Goal: Use online tool/utility: Utilize a website feature to perform a specific function

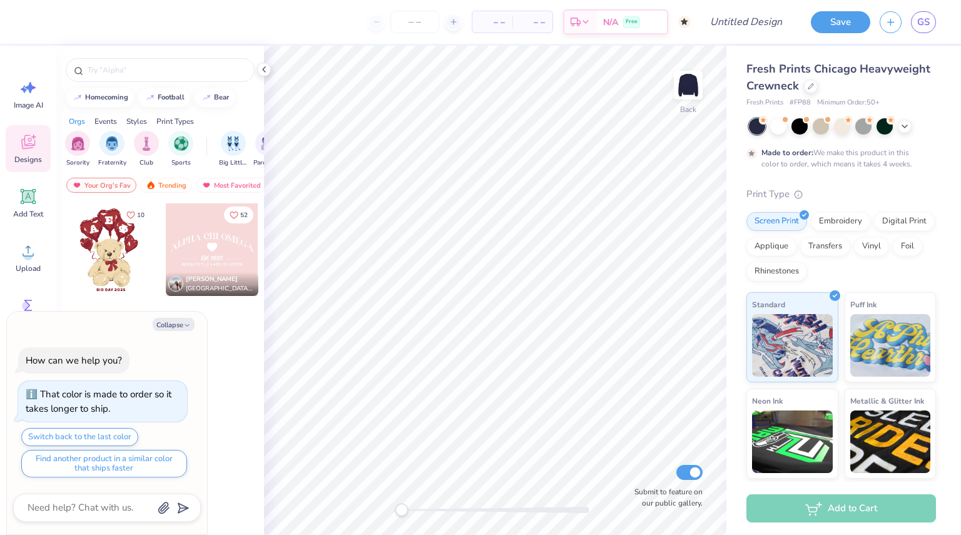
click at [107, 247] on div at bounding box center [109, 249] width 93 height 93
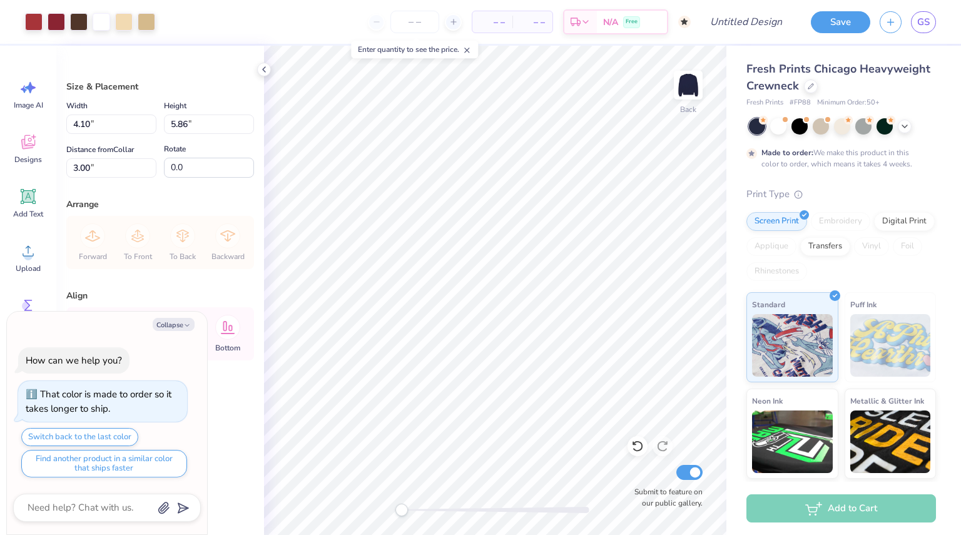
type textarea "x"
type input "9.59"
type input "13.69"
type textarea "x"
type input "12.11"
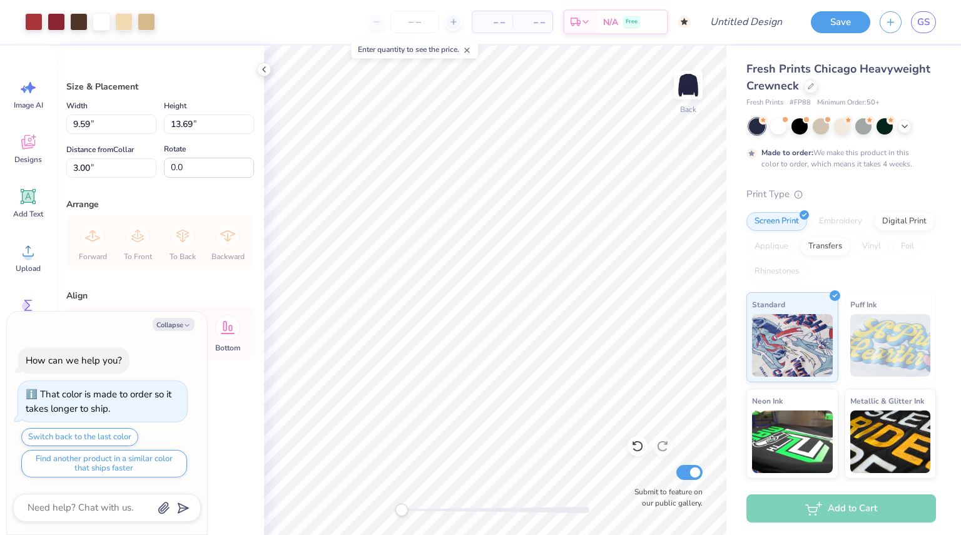
type input "17.30"
type textarea "x"
type input "10.98"
type input "15.68"
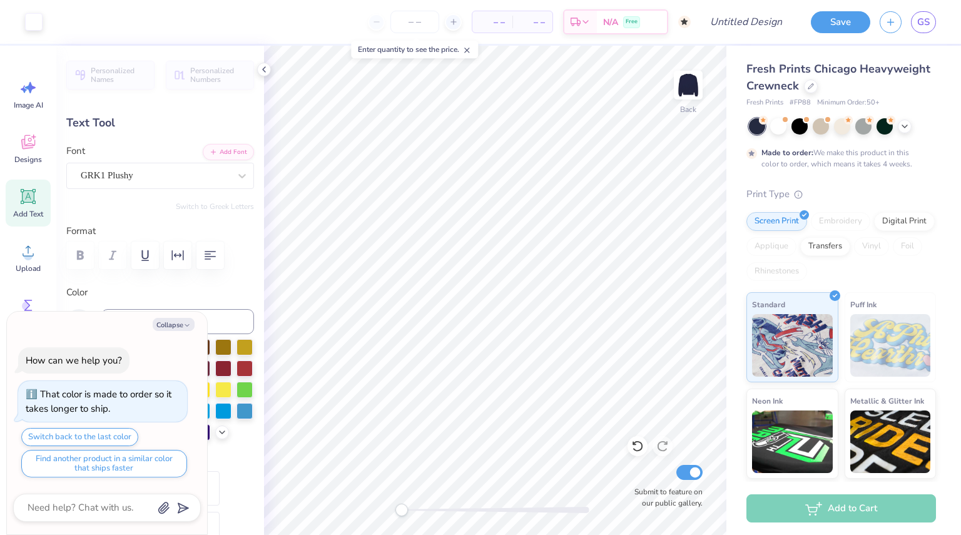
scroll to position [10, 1]
type textarea "x"
type textarea "A"
type textarea "x"
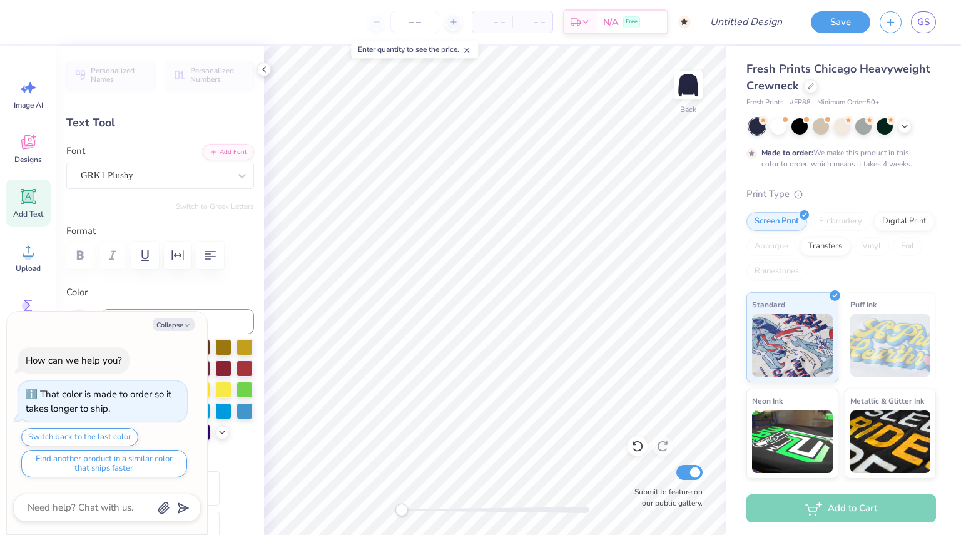
type input "1.51"
type input "1.49"
type input "4.54"
type input "-0.5"
type textarea "x"
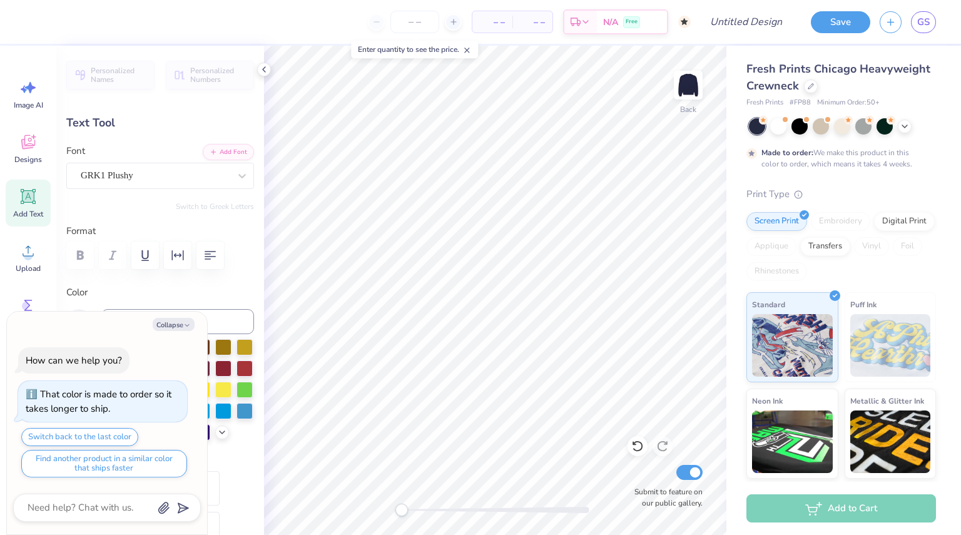
type textarea "x"
type textarea "X"
type textarea "x"
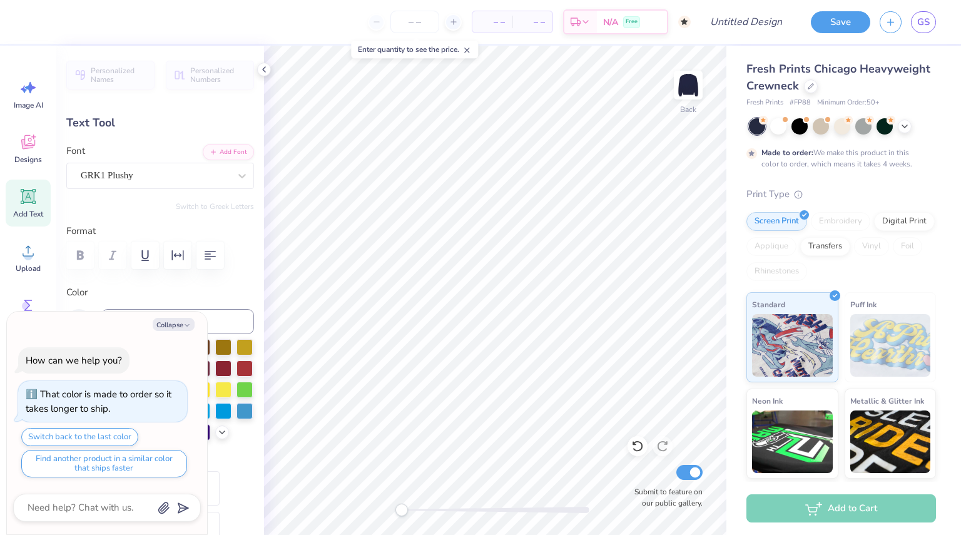
type textarea "x"
type input "1.73"
type input "1.77"
type input "6.03"
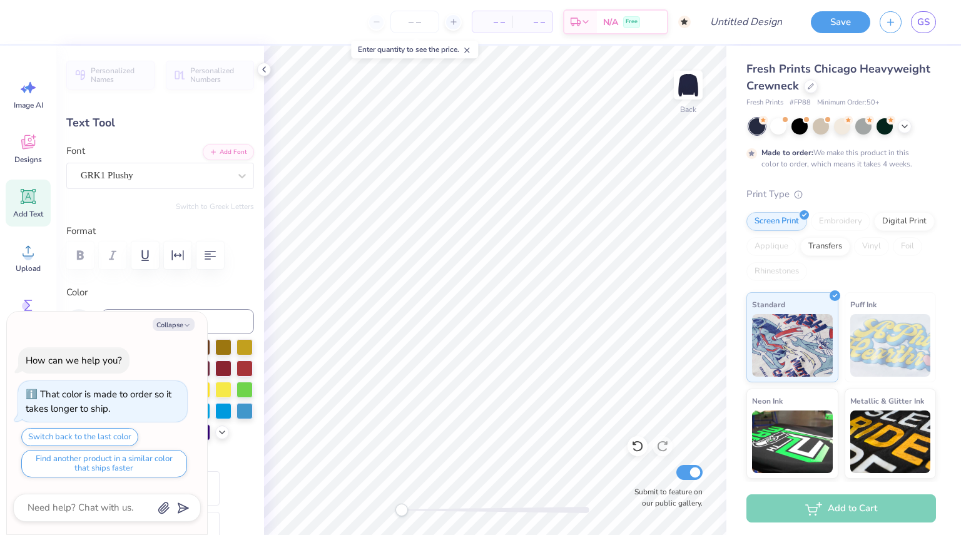
type input "22.4"
type textarea "x"
type textarea "O"
type textarea "x"
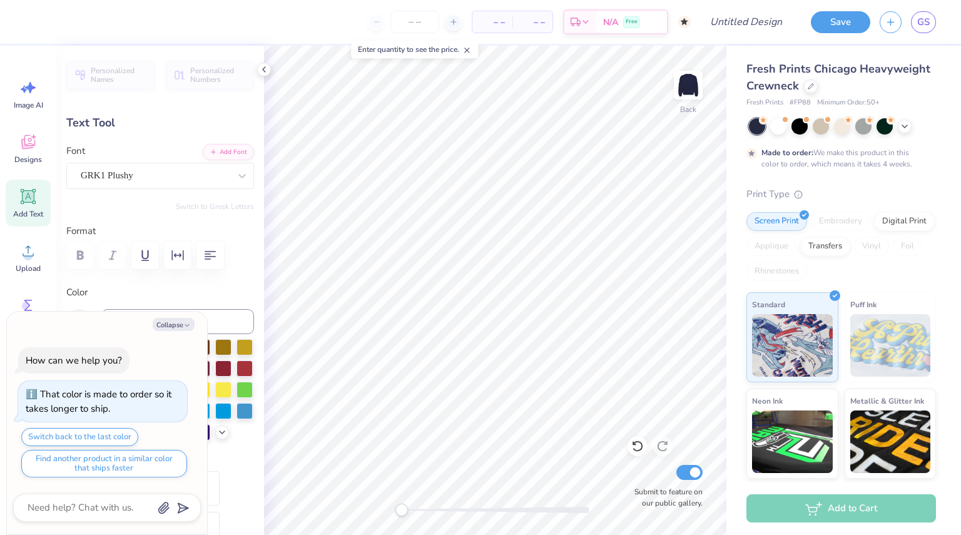
type textarea "x"
type textarea "o"
type textarea "x"
click at [182, 323] on button "Collapse" at bounding box center [174, 324] width 42 height 13
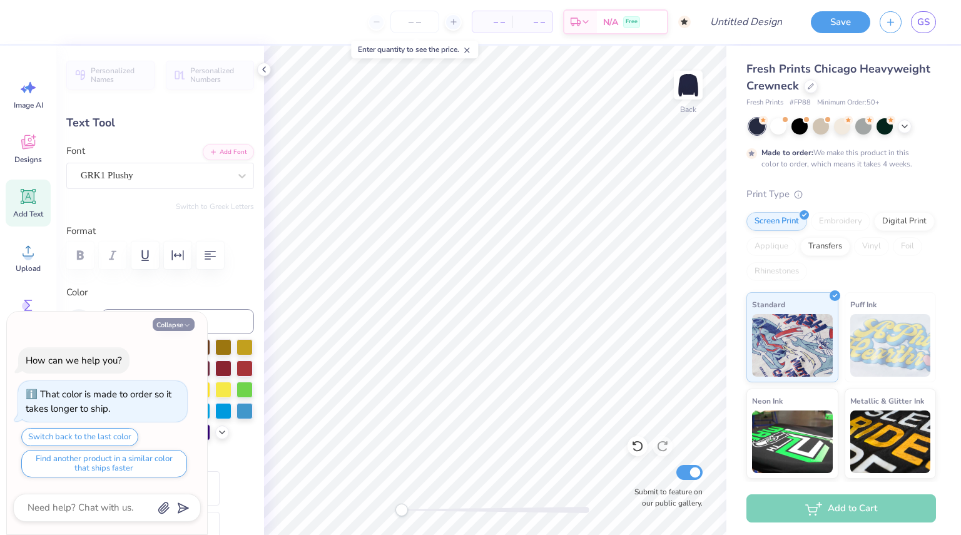
type textarea "x"
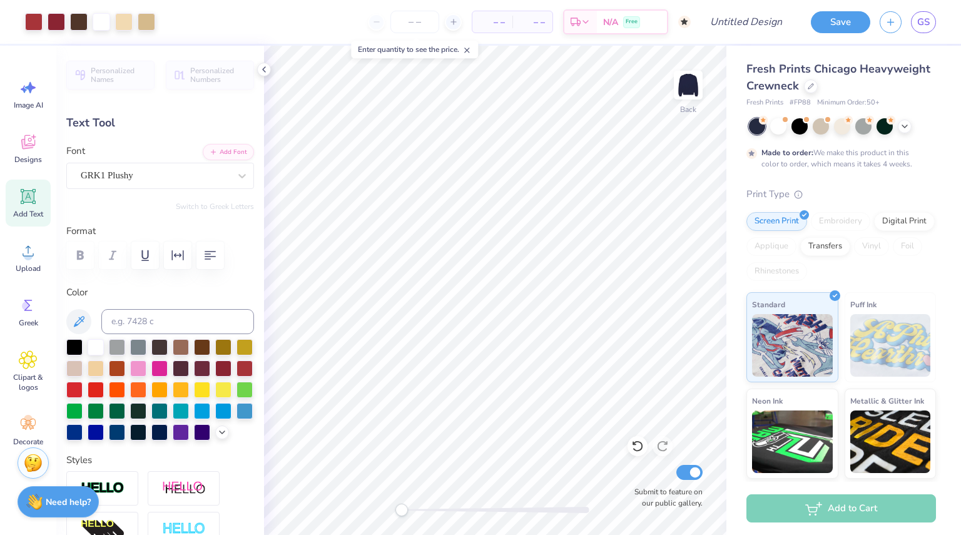
type input "0.0"
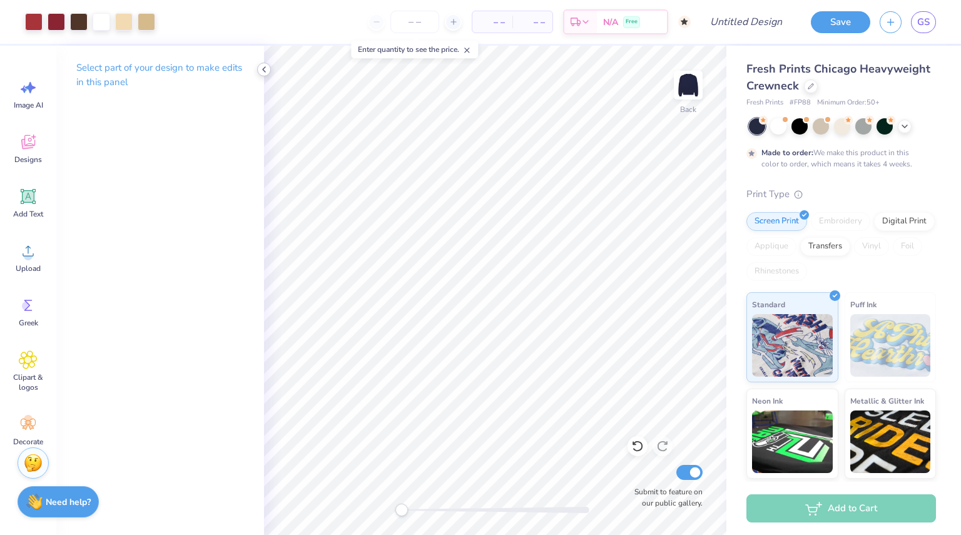
click at [265, 72] on polyline at bounding box center [264, 69] width 3 height 5
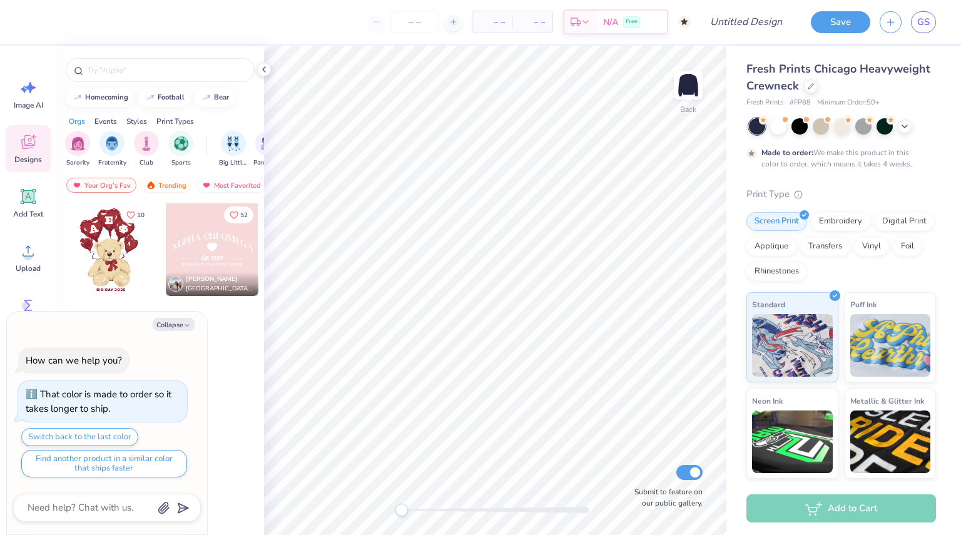
click at [119, 241] on div at bounding box center [109, 249] width 93 height 93
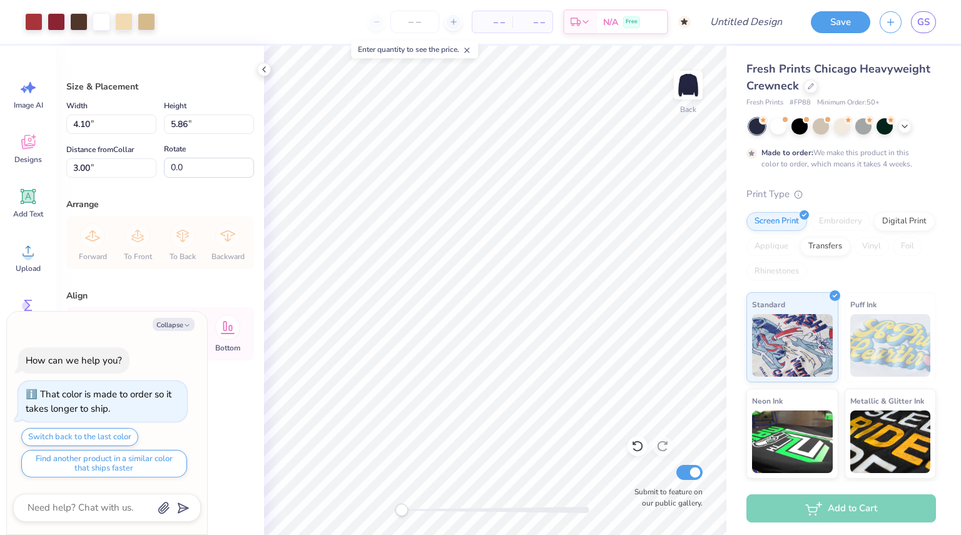
type textarea "x"
type input "10.11"
type input "14.44"
type textarea "x"
type input "10.71"
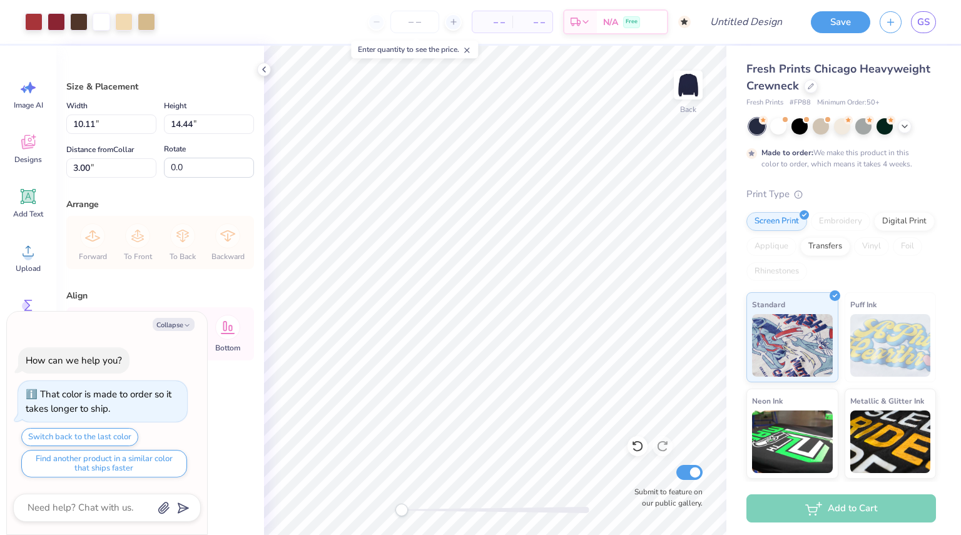
type input "15.30"
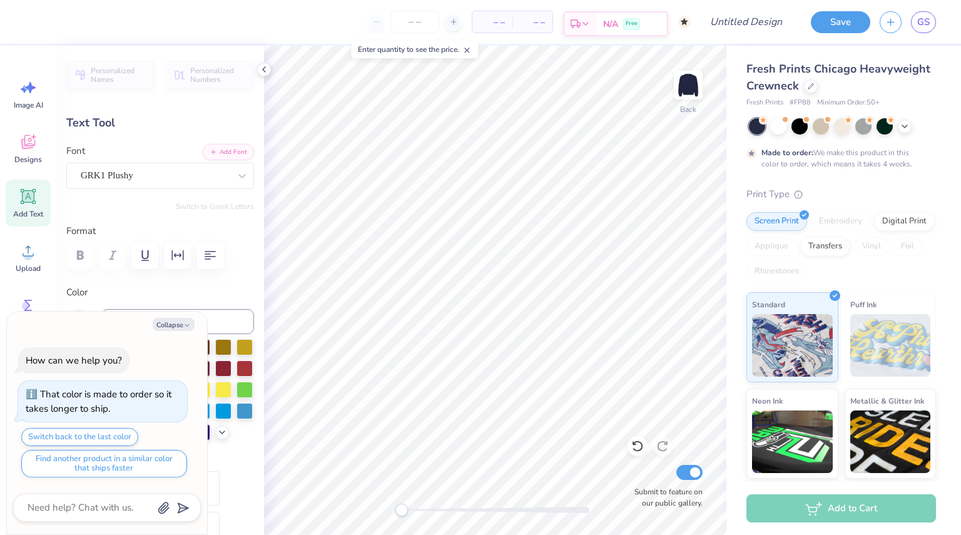
scroll to position [10, 1]
type textarea "x"
type textarea "V"
type textarea "x"
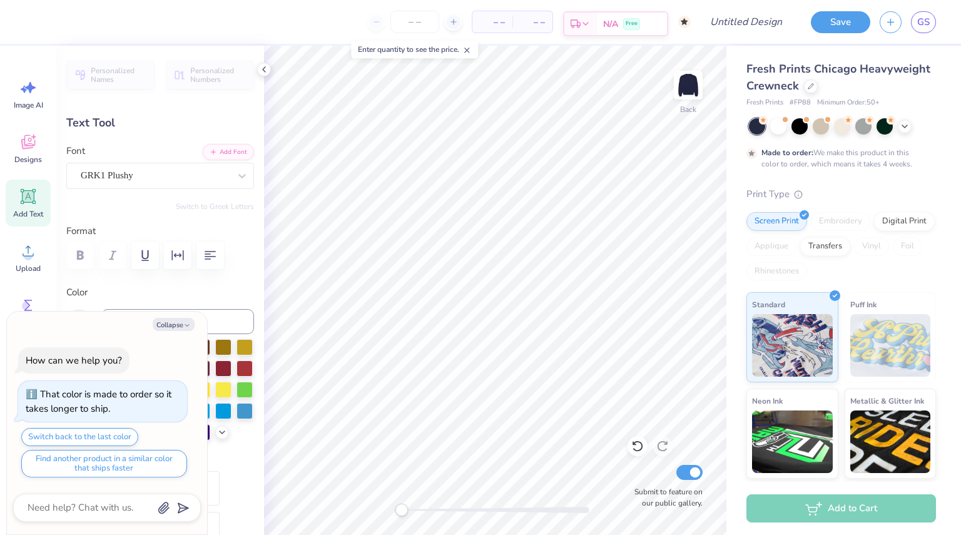
type textarea "x"
type textarea "o"
type textarea "x"
type textarea "u"
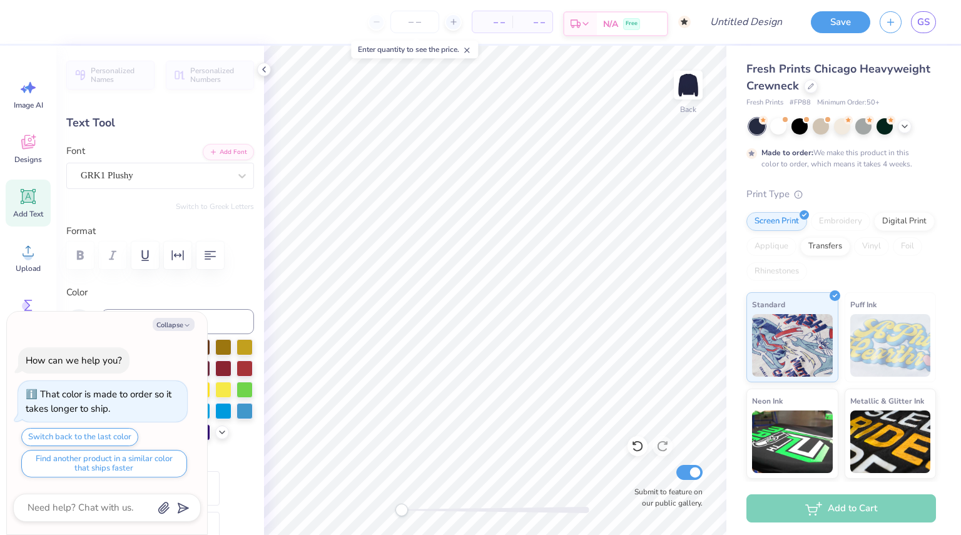
type textarea "x"
type textarea "u"
type textarea "x"
type input "0.0"
type textarea "x"
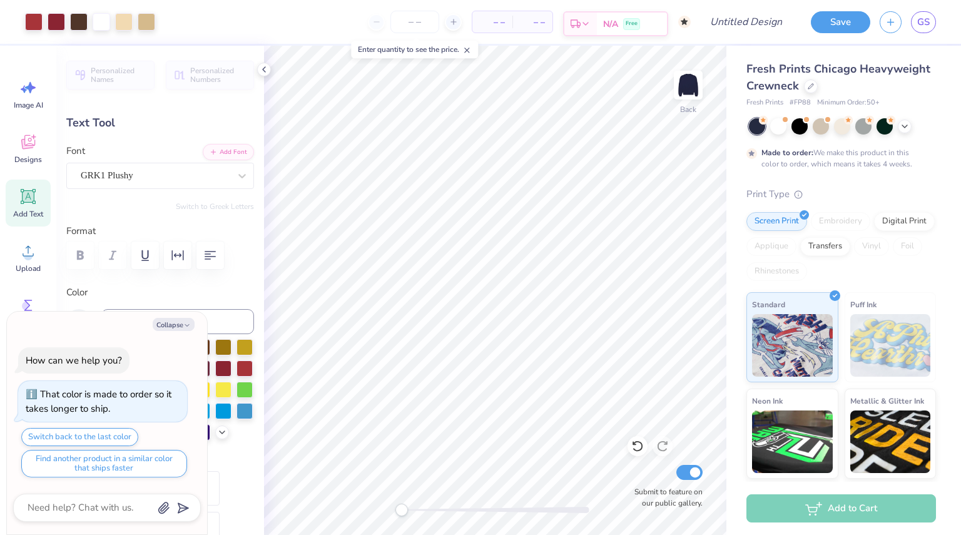
type input "1.77"
type input "5.86"
type input "22.4"
type textarea "x"
type input "-150.2"
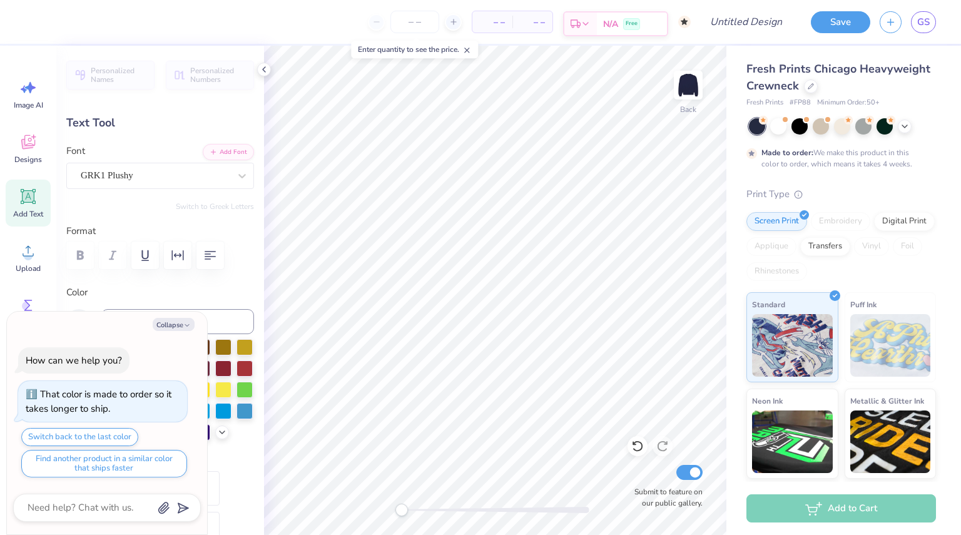
type textarea "x"
type input "0.0"
type textarea "x"
type input "1.48"
type input "1.45"
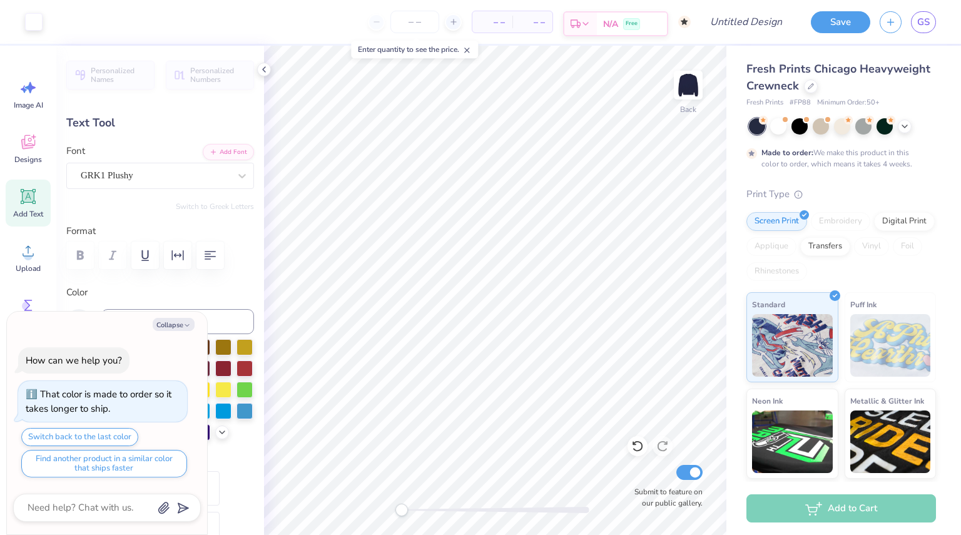
type input "4.50"
type input "-0.5"
type textarea "x"
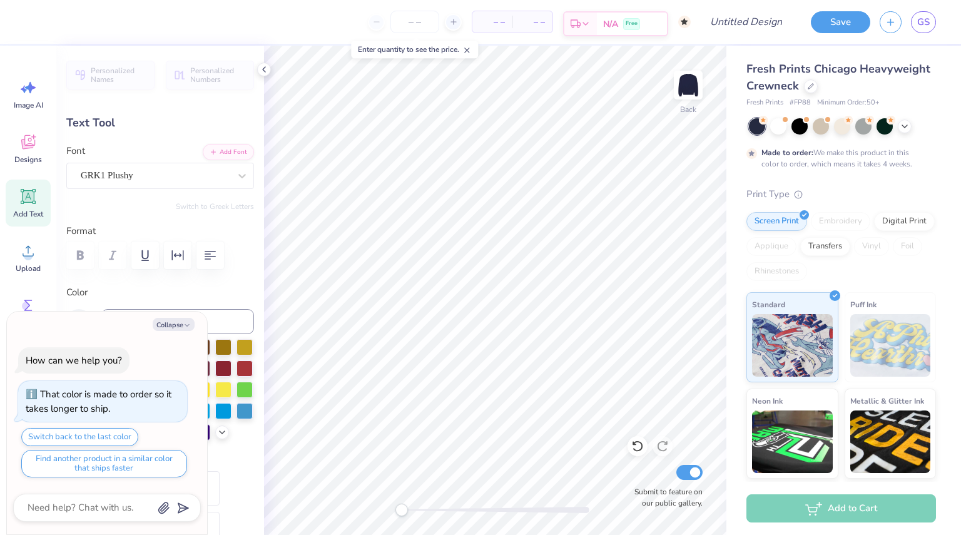
type textarea "x"
type input "0.0"
type textarea "x"
type input "1.82"
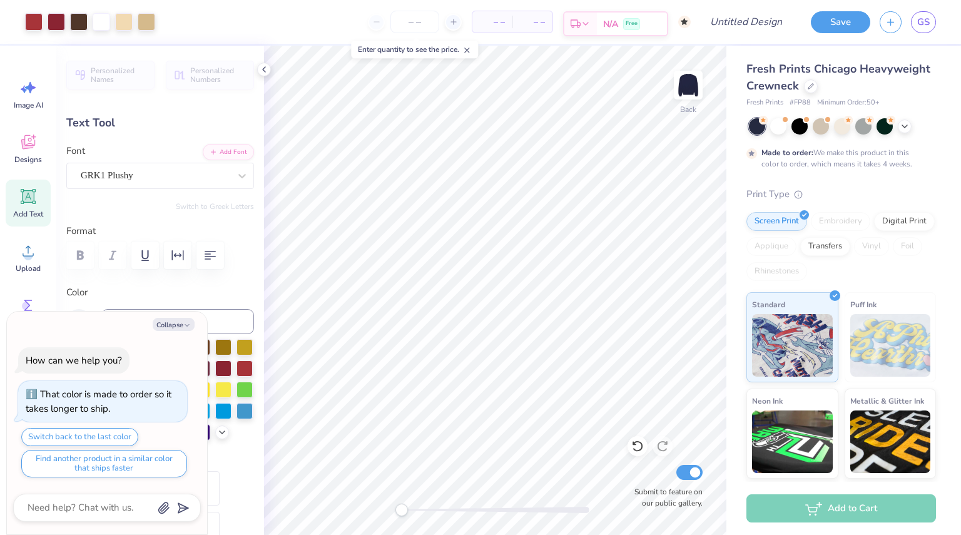
type input "1.79"
type input "6.04"
type input "-150.2"
type textarea "x"
type input "0.0"
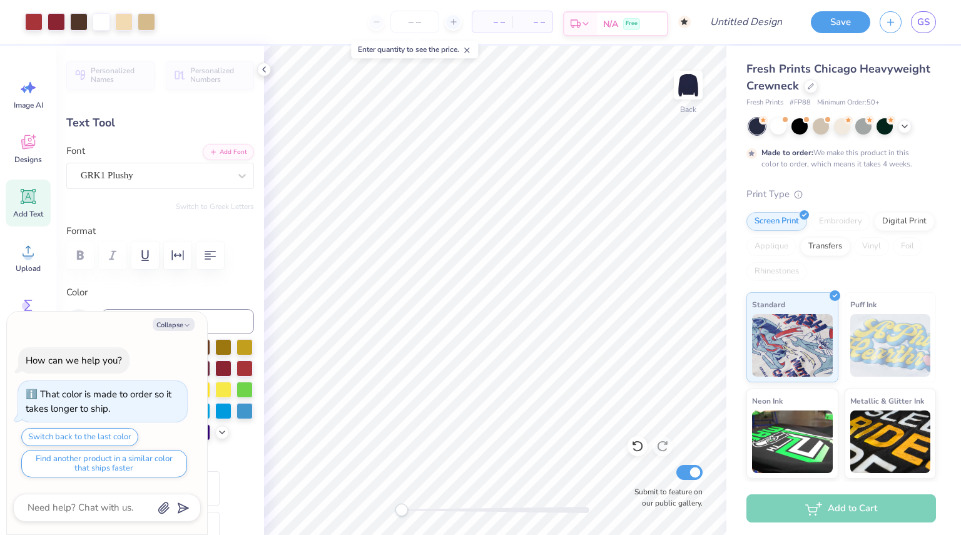
type textarea "x"
type input "5.95"
type input "-150.2"
type textarea "x"
type input "0.0"
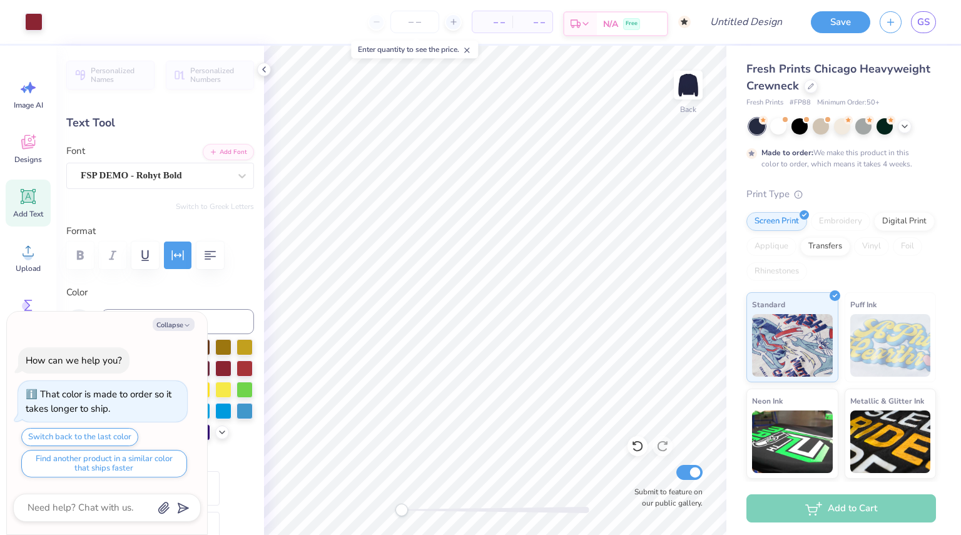
type textarea "x"
type input "5.23"
type input "0.51"
type input "17.79"
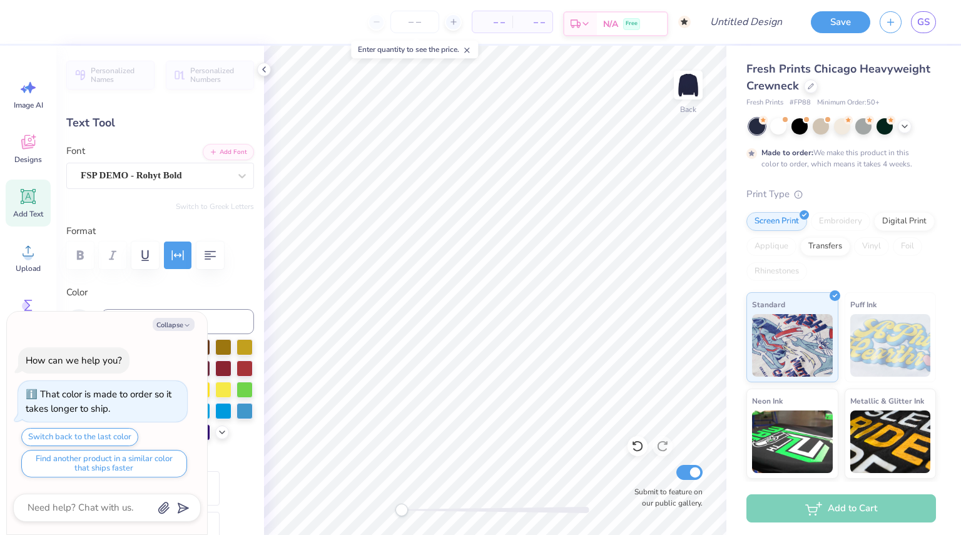
type textarea "x"
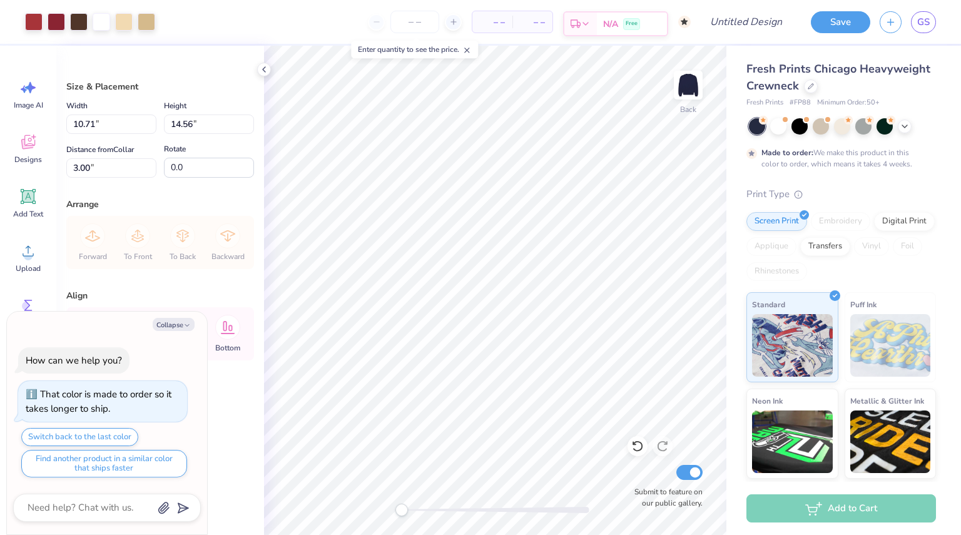
type textarea "x"
type input "12.25"
type input "16.65"
type textarea "x"
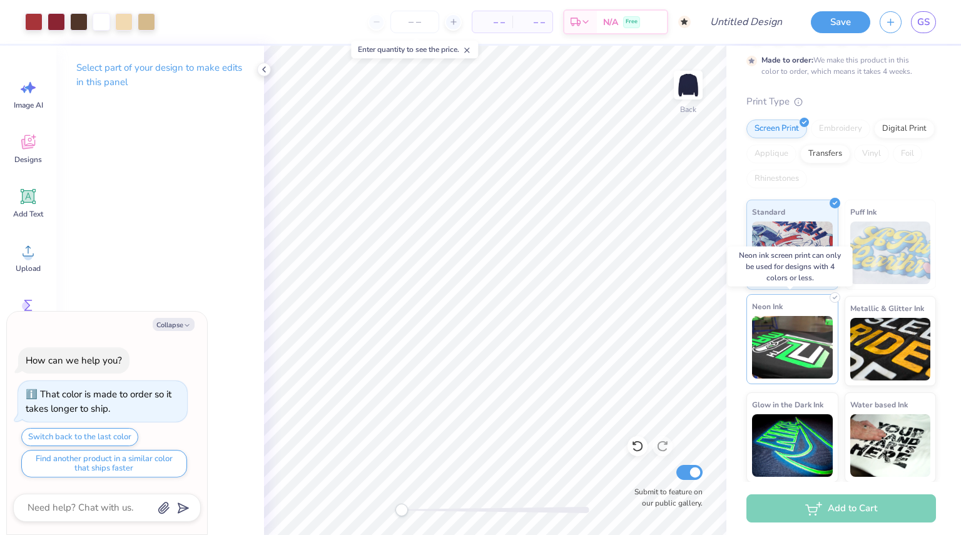
scroll to position [93, 0]
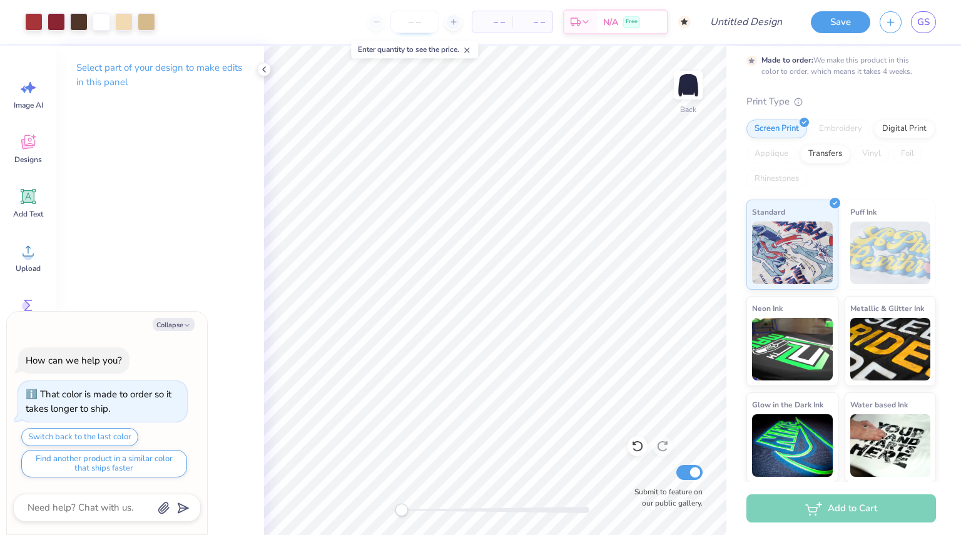
click at [410, 21] on input "number" at bounding box center [414, 22] width 49 height 23
type input "34"
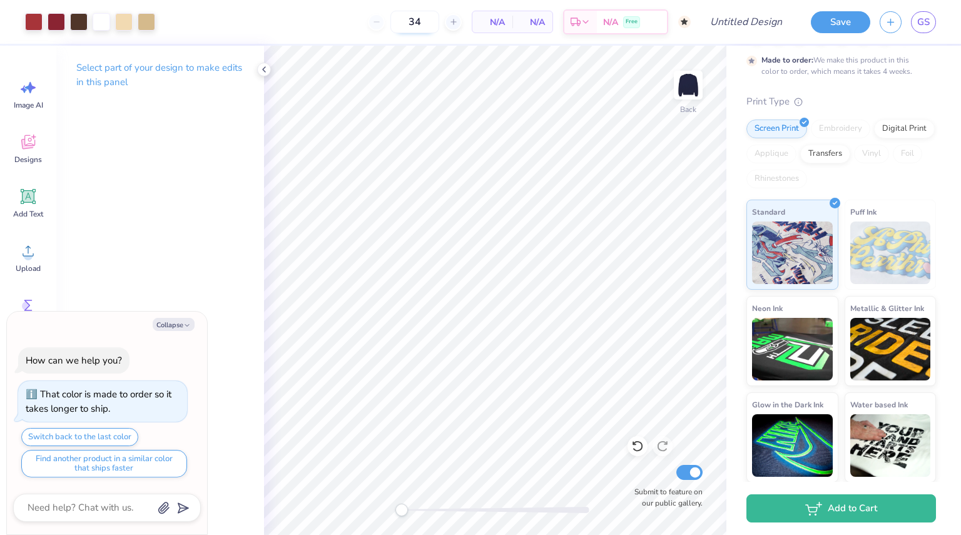
type textarea "x"
type input "50"
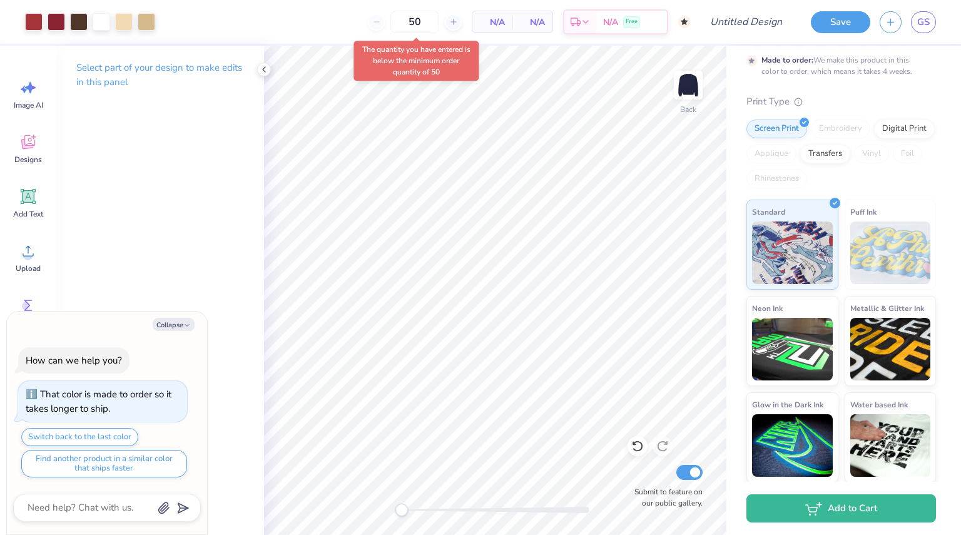
click at [357, 71] on body "Art colors 50 N/A Per Item N/A Total Est. Delivery N/A Free Design Title Save G…" at bounding box center [480, 267] width 961 height 535
type textarea "x"
